Goal: Complete application form

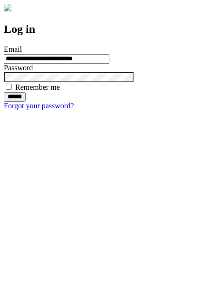
type input "**********"
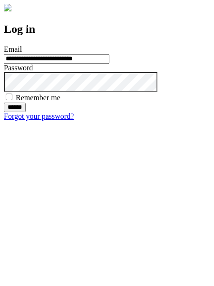
click at [26, 112] on input "******" at bounding box center [15, 107] width 22 height 9
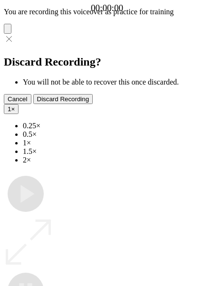
type input "**********"
